Goal: Understand process/instructions: Learn how to perform a task or action

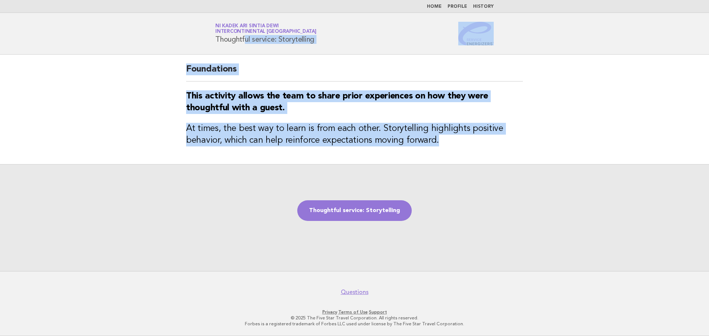
drag, startPoint x: 216, startPoint y: 38, endPoint x: 443, endPoint y: 146, distance: 251.7
click at [443, 146] on body "Home Profile History Service Energizers Ni Kadek Ari Sintia Dewi InterContinent…" at bounding box center [354, 168] width 709 height 336
copy body "Thoughtful service: Storytelling Foundations This activity allows the team to s…"
click at [347, 210] on link "Thoughtful service: Storytelling" at bounding box center [354, 210] width 114 height 21
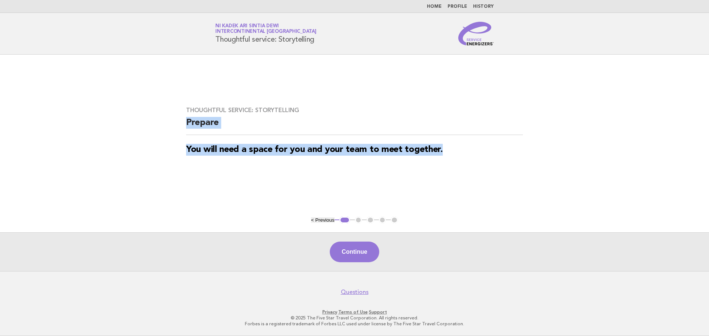
drag, startPoint x: 188, startPoint y: 123, endPoint x: 494, endPoint y: 151, distance: 307.2
click at [494, 151] on div "Thoughtful service: Storytelling Prepare You will need a space for you and your…" at bounding box center [354, 136] width 354 height 76
copy div "Prepare You will need a space for you and your team to meet together."
click at [366, 261] on button "Continue" at bounding box center [354, 252] width 49 height 21
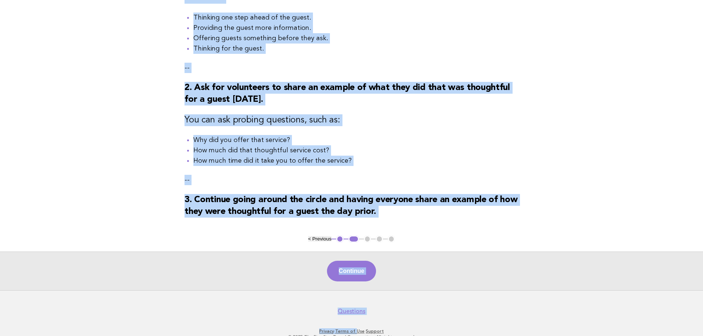
scroll to position [159, 0]
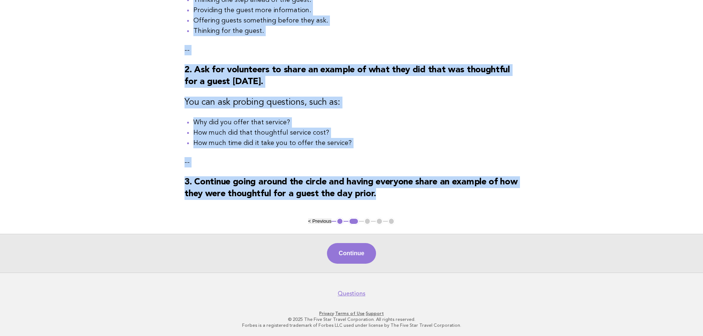
drag, startPoint x: 184, startPoint y: 79, endPoint x: 390, endPoint y: 203, distance: 240.6
click at [390, 203] on div "Thoughtful service: Storytelling Activity 1. Gather the team in a circle around…" at bounding box center [352, 57] width 352 height 322
copy div "Activity 1. Gather the team in a circle around you. Ask the team members what t…"
click at [355, 264] on button "Continue" at bounding box center [351, 253] width 49 height 21
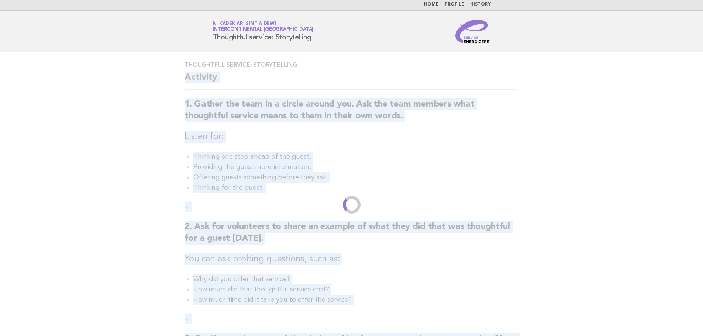
scroll to position [0, 0]
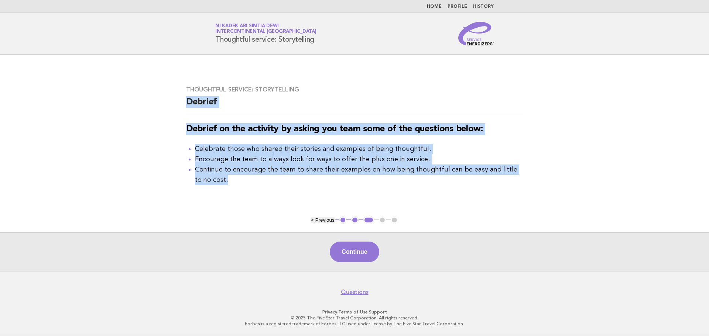
drag, startPoint x: 188, startPoint y: 100, endPoint x: 414, endPoint y: 194, distance: 244.7
click at [414, 194] on div "Thoughtful service: Storytelling Debrief Debrief on the activity by asking you …" at bounding box center [354, 135] width 354 height 117
copy div "Debrief Debrief on the activity by asking you team some of the questions below:…"
click at [373, 259] on button "Continue" at bounding box center [354, 252] width 49 height 21
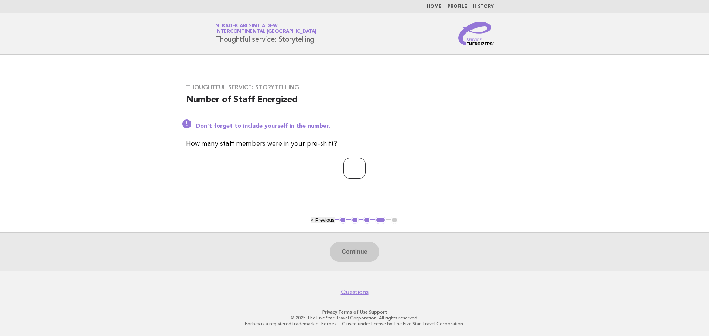
click at [351, 170] on input "number" at bounding box center [354, 168] width 22 height 21
type input "*"
click at [358, 254] on button "Continue" at bounding box center [354, 252] width 49 height 21
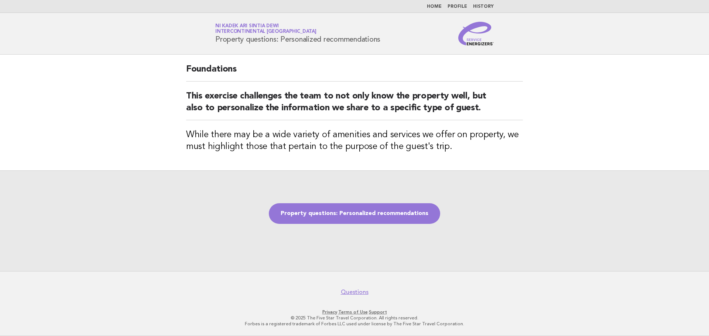
click at [217, 39] on div "Service Energizers Ni Kadek Ari Sintia Dewi InterContinental [GEOGRAPHIC_DATA] …" at bounding box center [354, 34] width 299 height 24
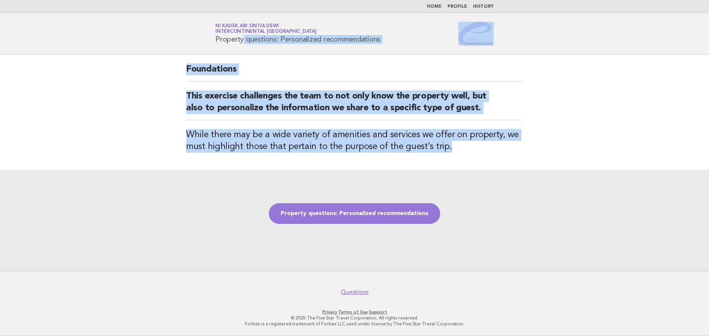
drag, startPoint x: 215, startPoint y: 39, endPoint x: 477, endPoint y: 158, distance: 287.7
click at [477, 158] on body "Home Profile History Service Energizers Ni Kadek Ari Sintia Dewi InterContinent…" at bounding box center [354, 168] width 709 height 336
copy body "Property questions: Personalized recommendations Foundations This exercise chal…"
click at [331, 217] on link "Property questions: Personalized recommendations" at bounding box center [354, 213] width 171 height 21
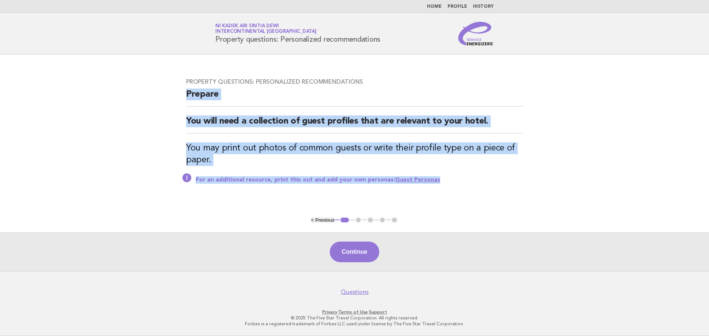
drag, startPoint x: 186, startPoint y: 93, endPoint x: 441, endPoint y: 174, distance: 268.0
click at [441, 174] on div "Property questions: Personalized recommendations Prepare You will need a collec…" at bounding box center [354, 135] width 354 height 132
copy div "Prepare You will need a collection of guest profiles that are relevant to your …"
click at [364, 259] on button "Continue" at bounding box center [354, 252] width 49 height 21
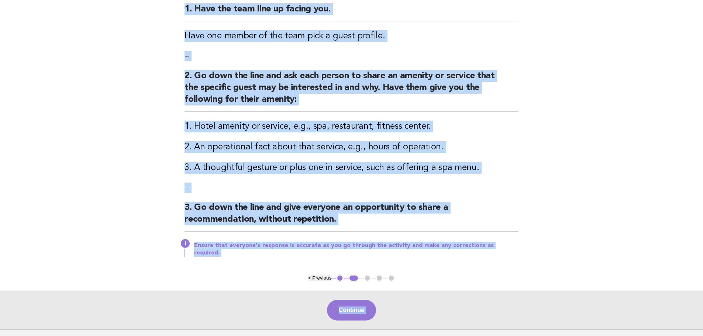
scroll to position [148, 0]
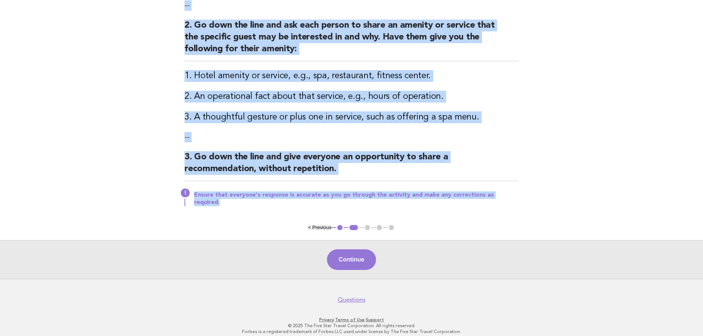
drag, startPoint x: 185, startPoint y: 80, endPoint x: 517, endPoint y: 191, distance: 349.9
click at [517, 191] on div "Property questions: Personalized recommendations Activity 1. Have the team line…" at bounding box center [352, 65] width 352 height 317
copy div "Activity 1. Have the team line up facing you. Have one member of the team pick …"
click at [355, 258] on button "Continue" at bounding box center [351, 259] width 49 height 21
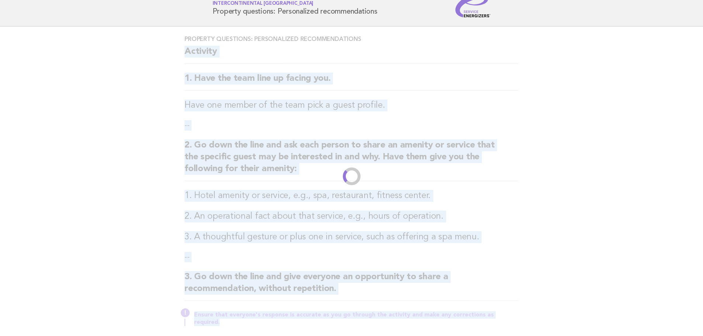
scroll to position [0, 0]
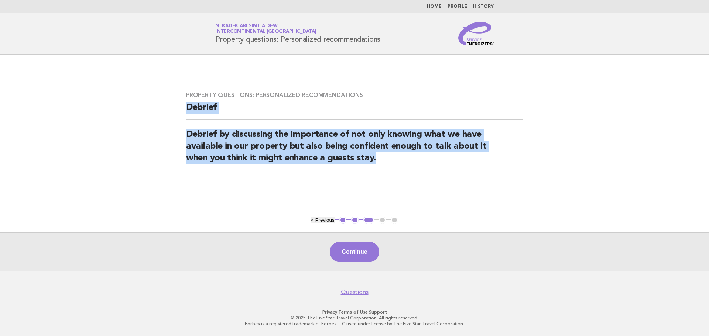
drag, startPoint x: 187, startPoint y: 108, endPoint x: 404, endPoint y: 166, distance: 224.1
click at [404, 166] on div "Property questions: Personalized recommendations Debrief Debrief by discussing …" at bounding box center [354, 136] width 354 height 106
copy div "Debrief Debrief by discussing the importance of not only knowing what we have a…"
click at [365, 252] on button "Continue" at bounding box center [354, 252] width 49 height 21
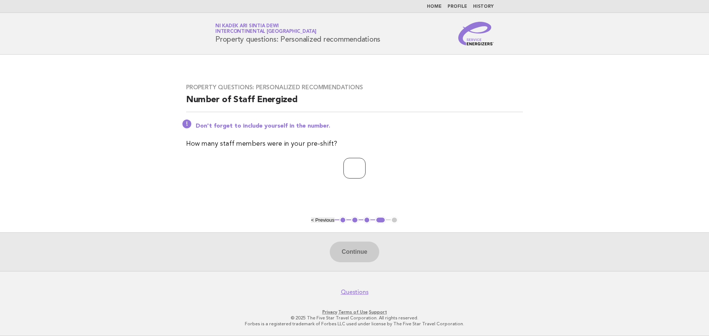
click at [358, 167] on input "number" at bounding box center [354, 168] width 22 height 21
type input "*"
click at [356, 261] on button "Continue" at bounding box center [354, 252] width 49 height 21
